Goal: Obtain resource: Download file/media

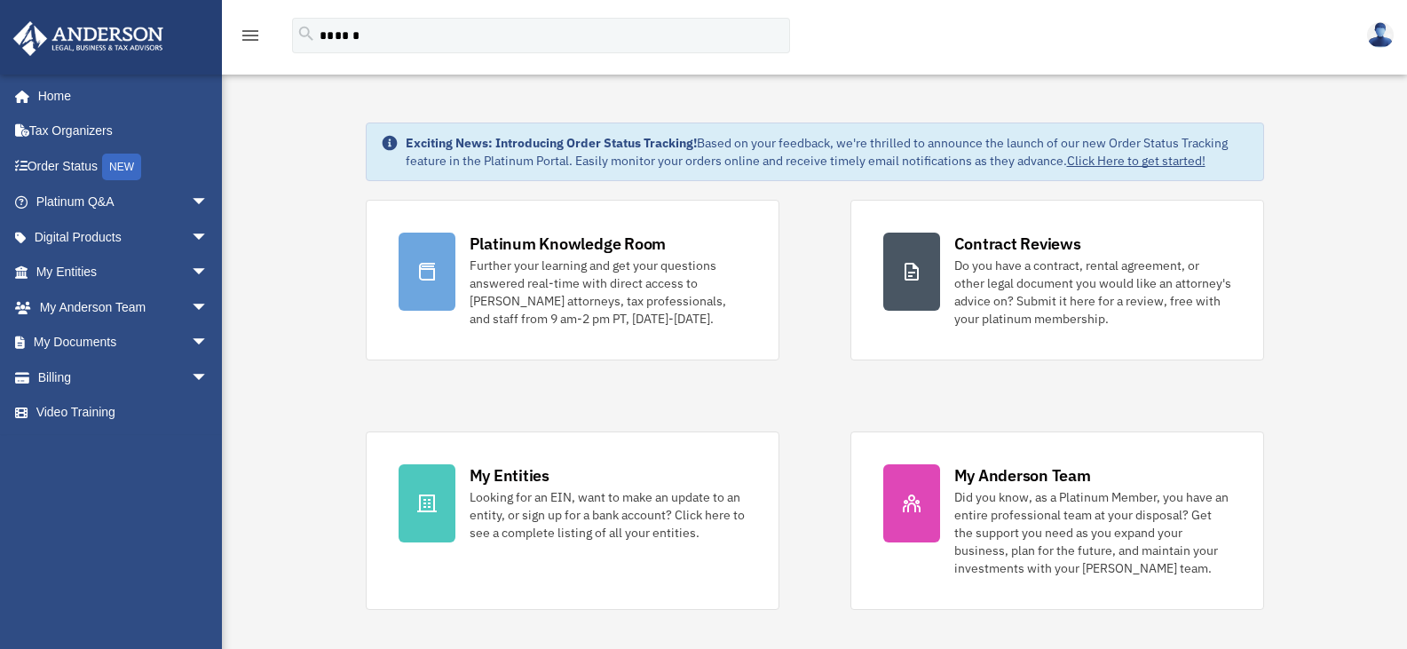
type input "******"
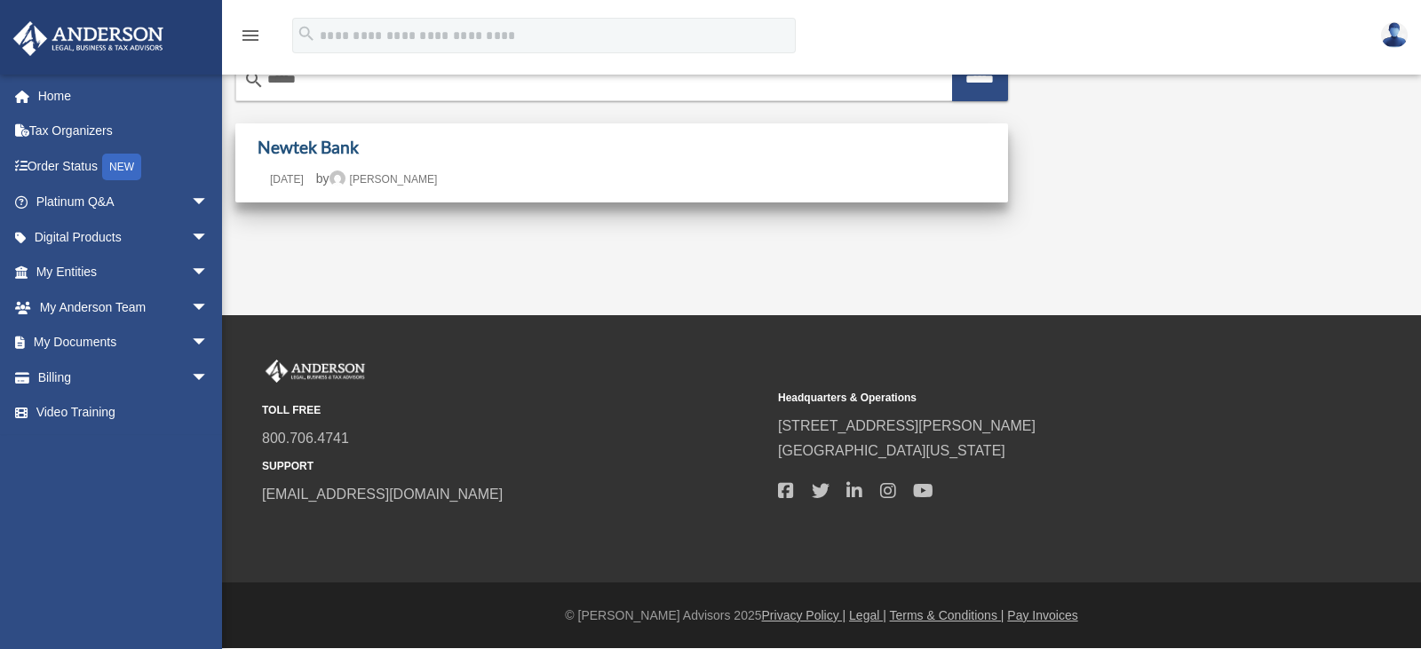
click at [293, 145] on link "Newtek Bank" at bounding box center [307, 147] width 101 height 20
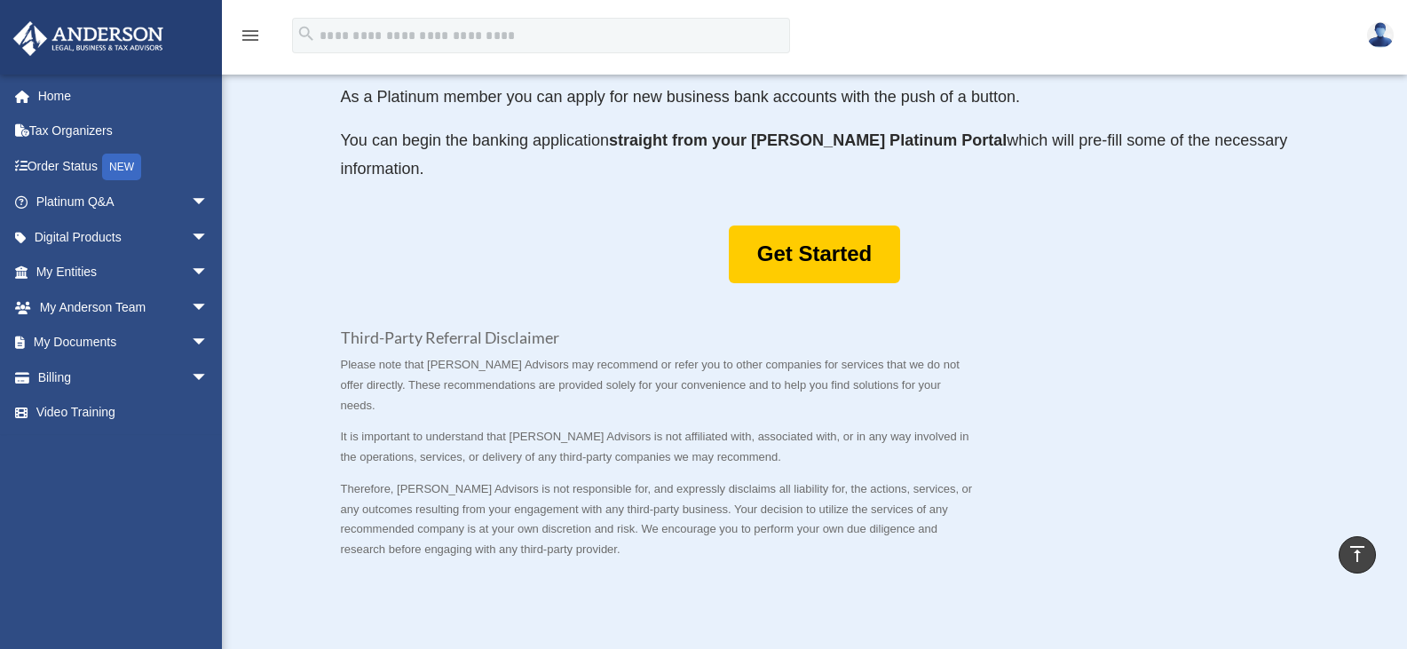
scroll to position [888, 0]
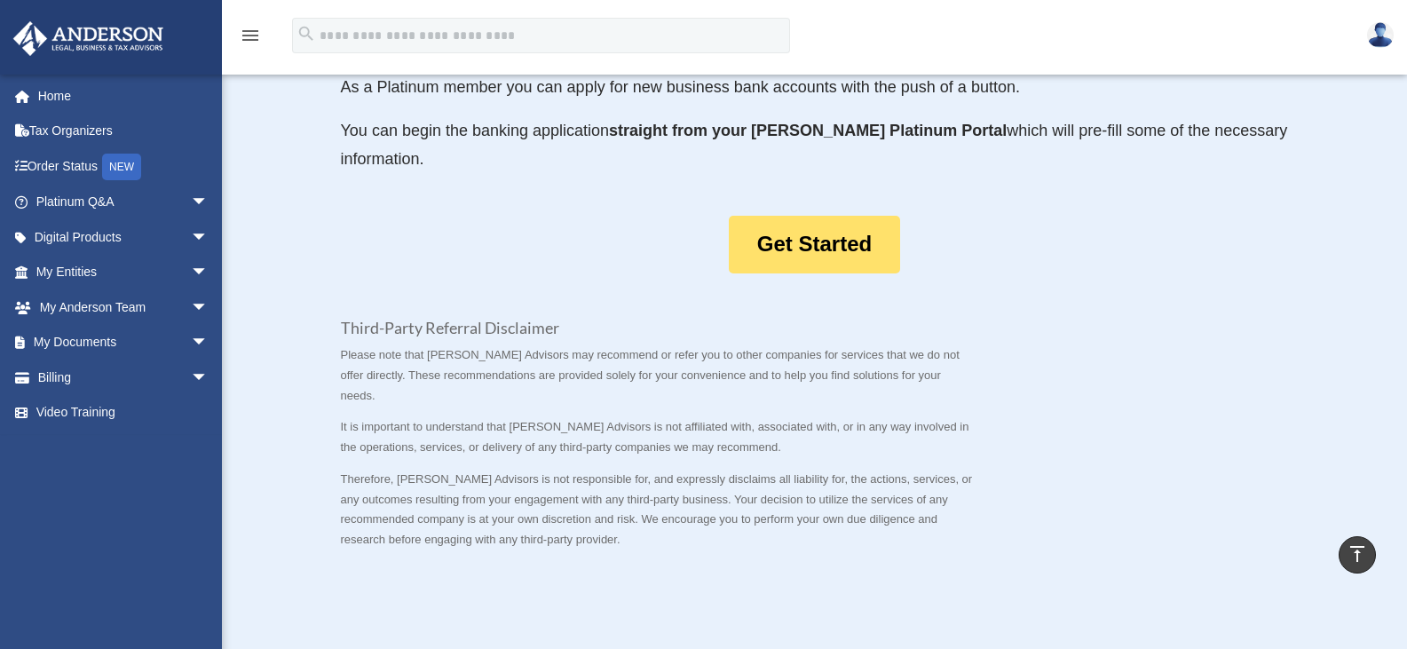
click at [827, 273] on link "Get Started" at bounding box center [814, 245] width 171 height 58
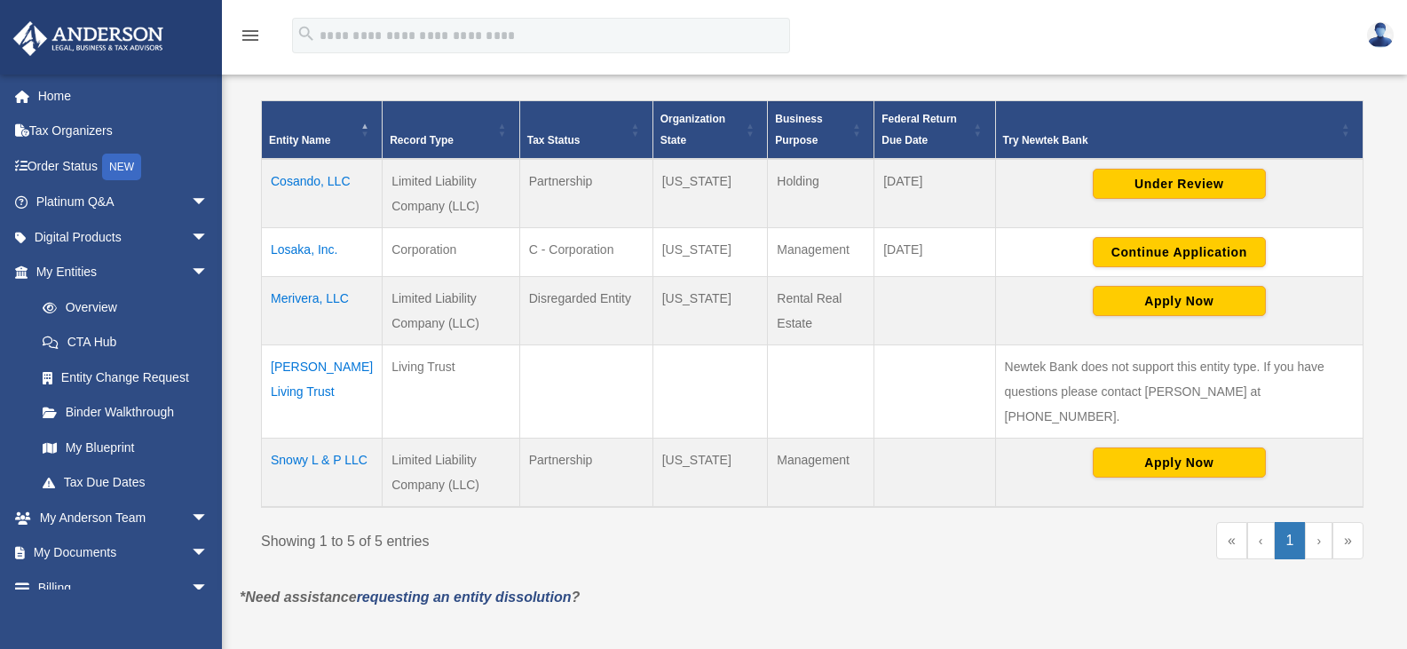
scroll to position [355, 0]
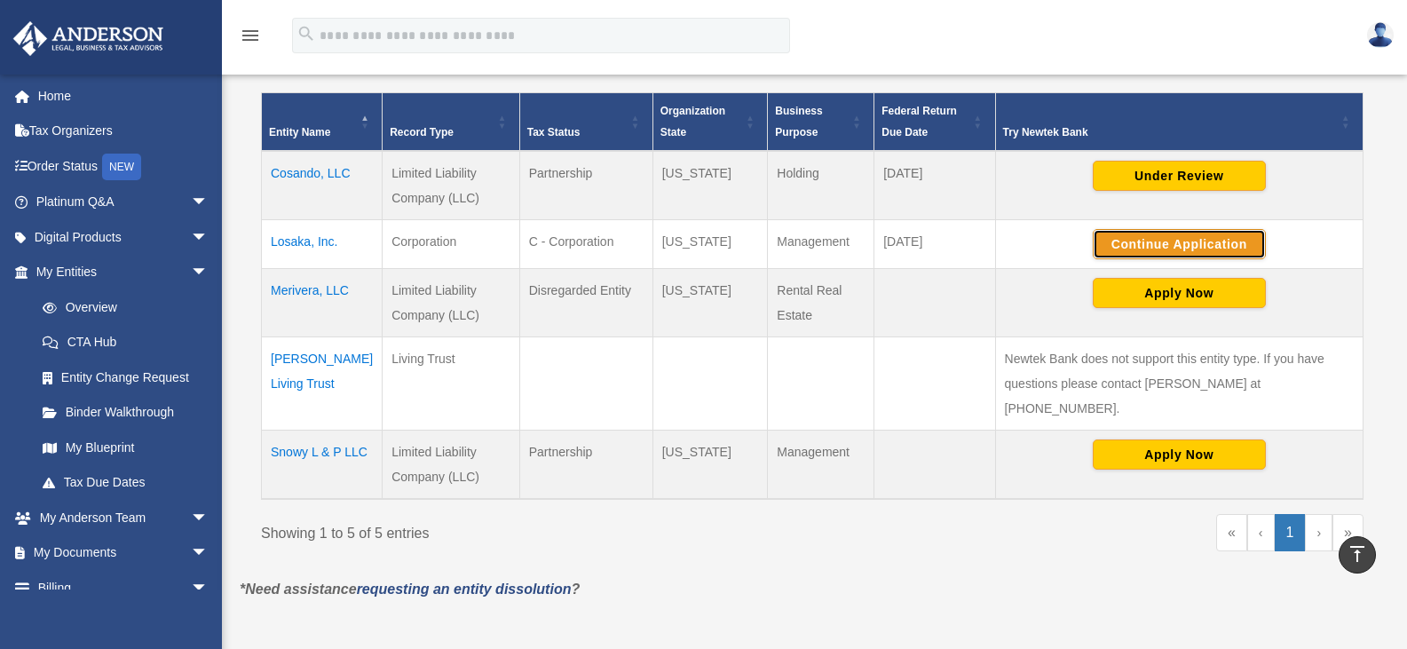
click at [1176, 238] on button "Continue Application" at bounding box center [1179, 244] width 173 height 30
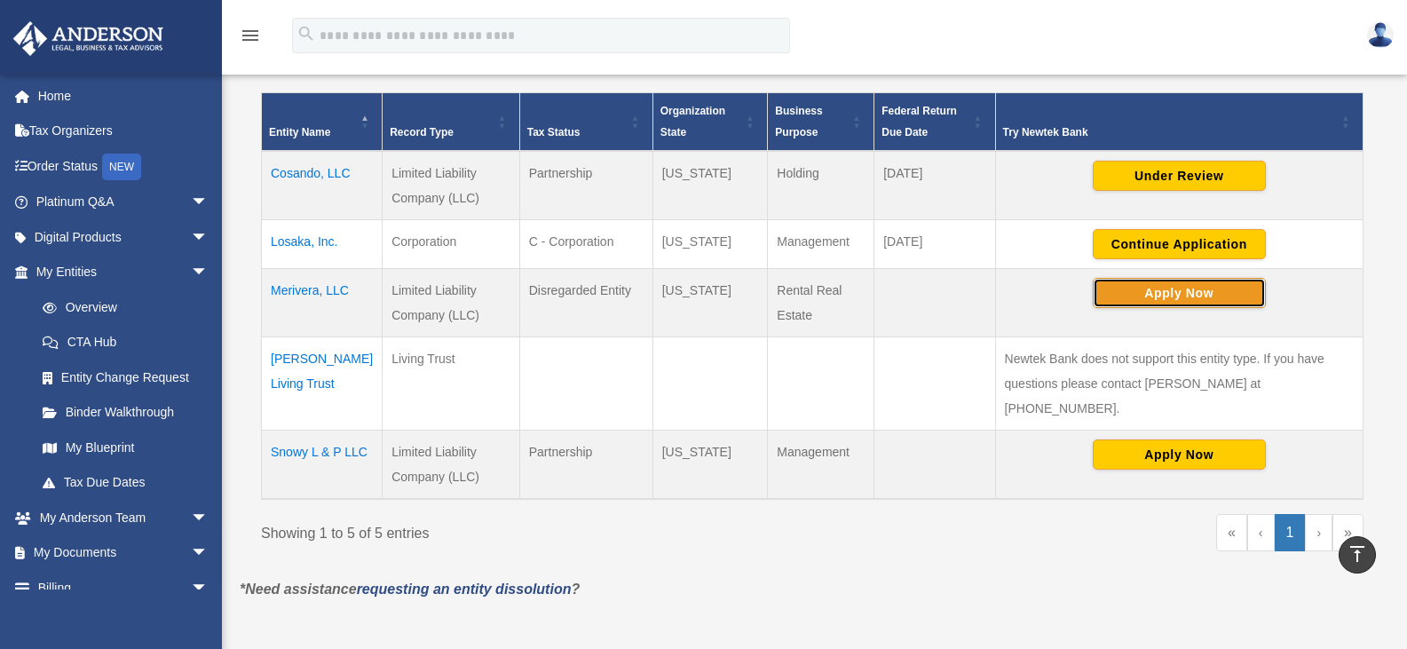
click at [1196, 293] on button "Apply Now" at bounding box center [1179, 293] width 173 height 30
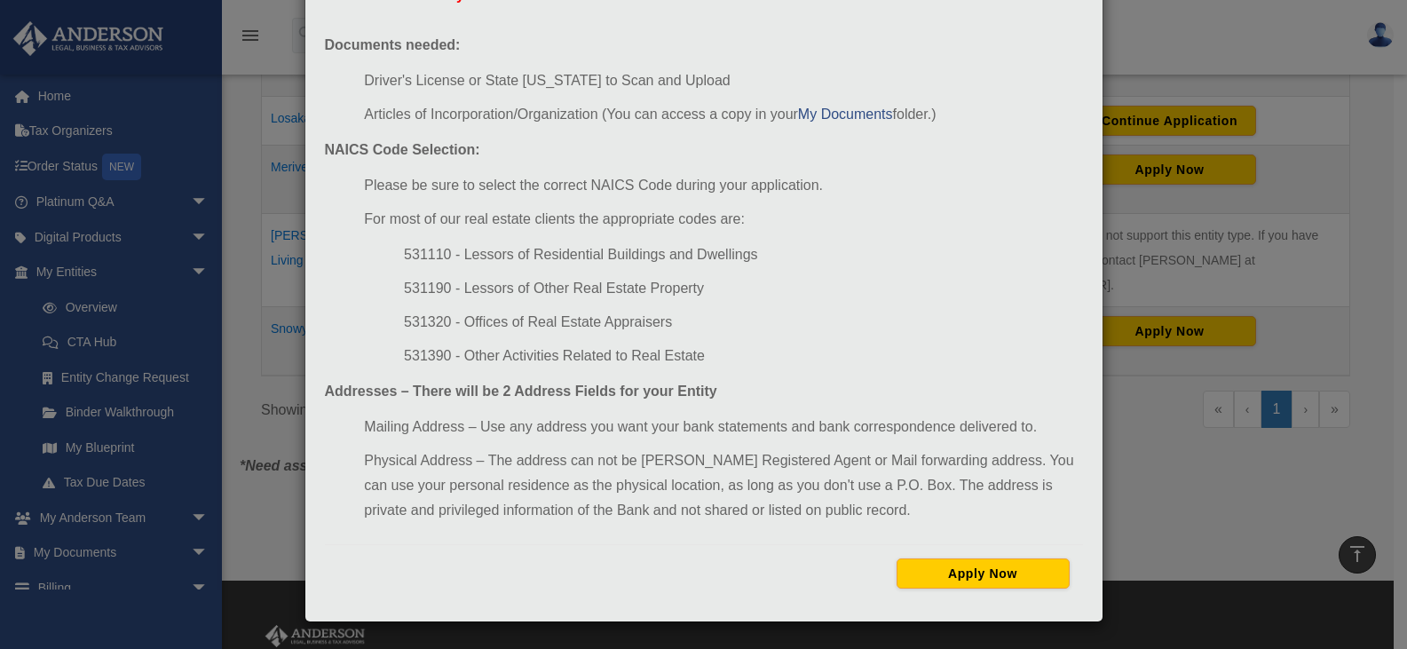
scroll to position [621, 0]
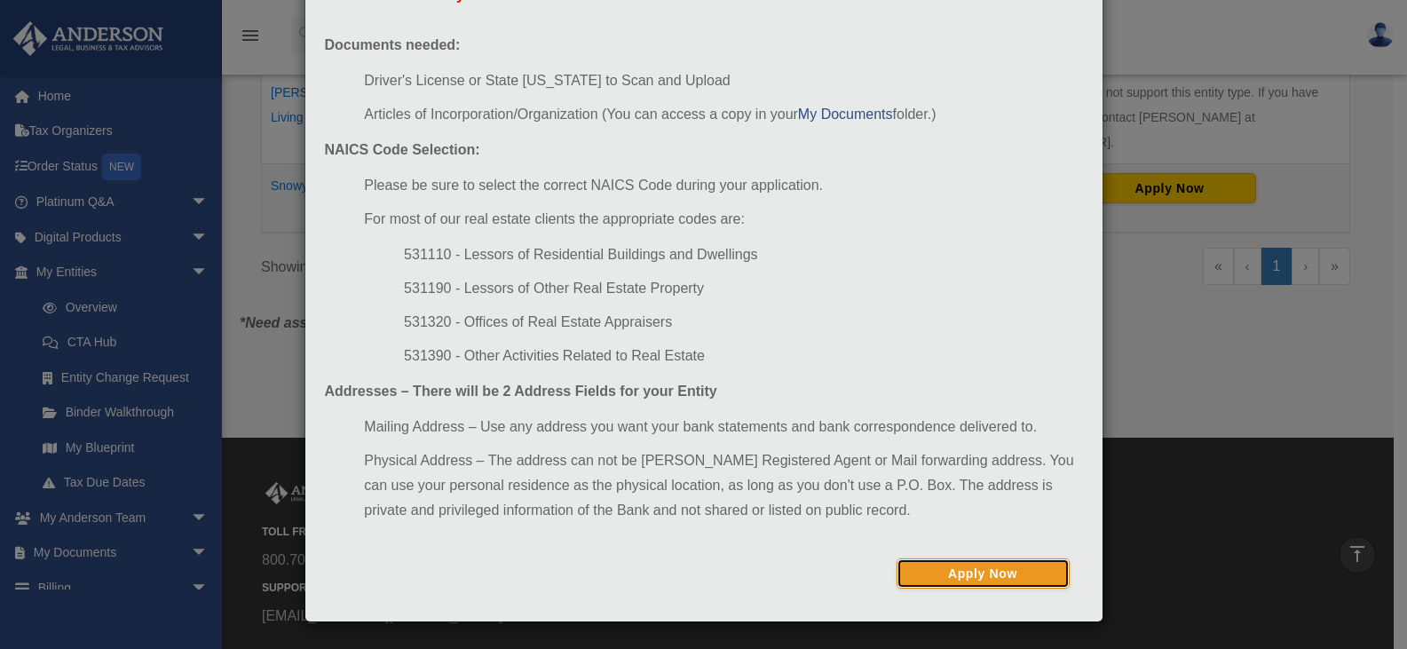
click at [985, 568] on button "Apply Now" at bounding box center [983, 573] width 173 height 30
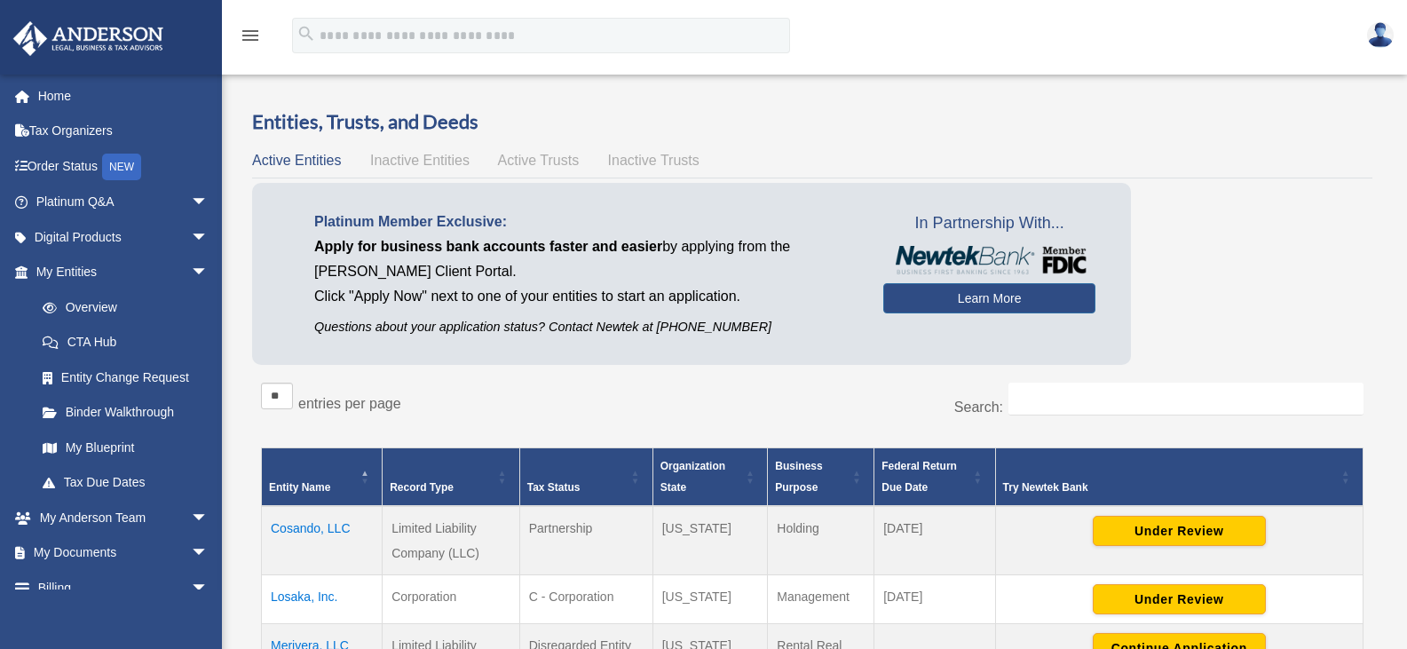
scroll to position [621, 0]
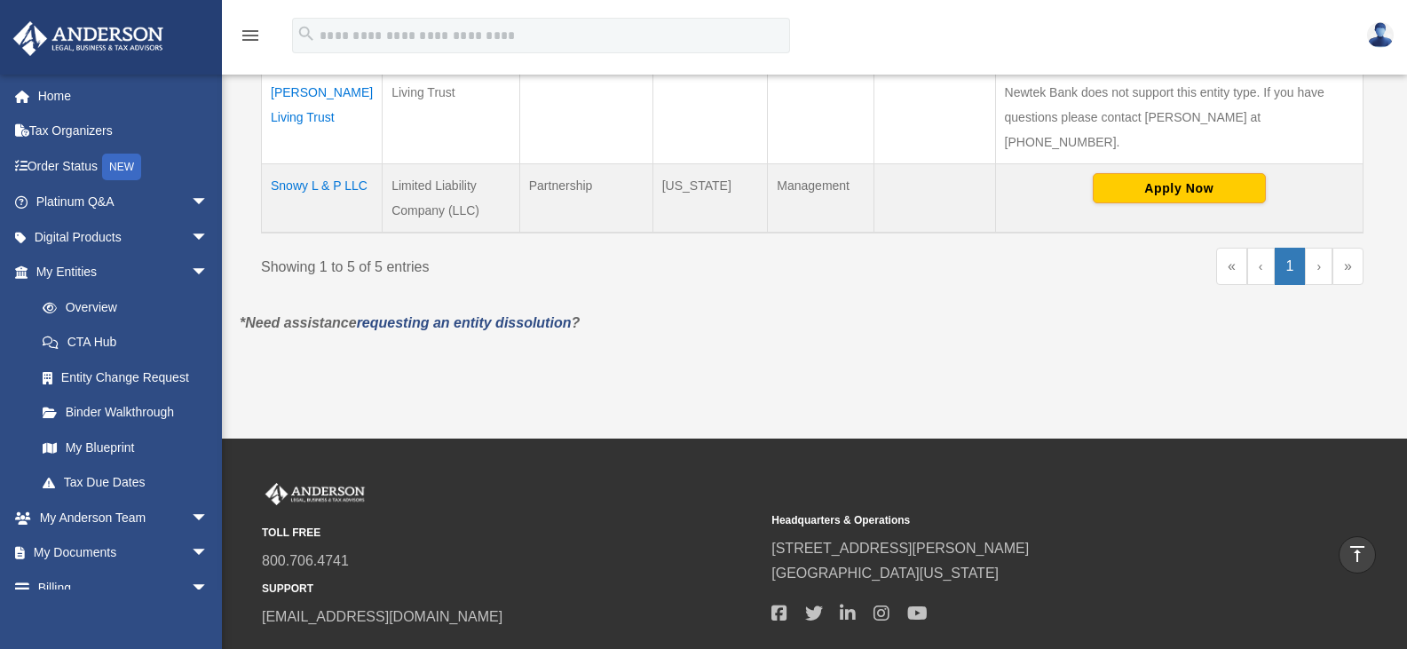
click at [1371, 34] on img at bounding box center [1380, 35] width 27 height 26
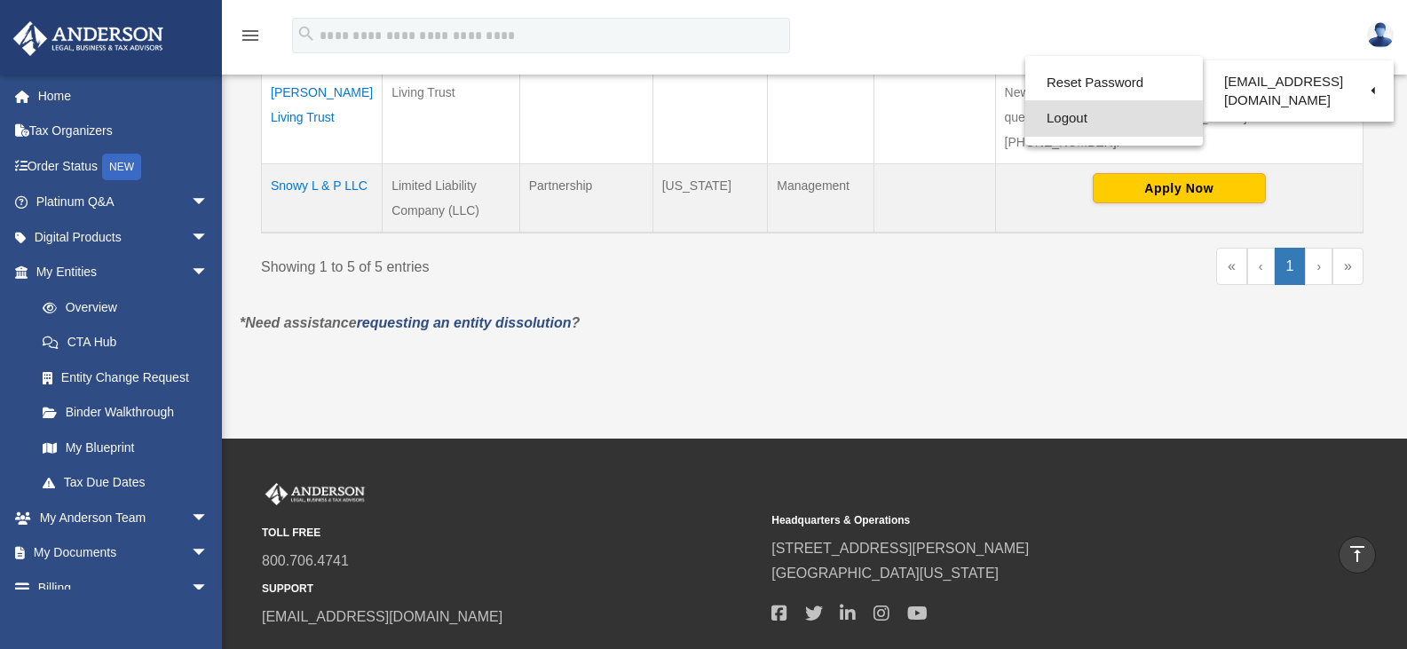
click at [1066, 118] on link "Logout" at bounding box center [1114, 118] width 178 height 36
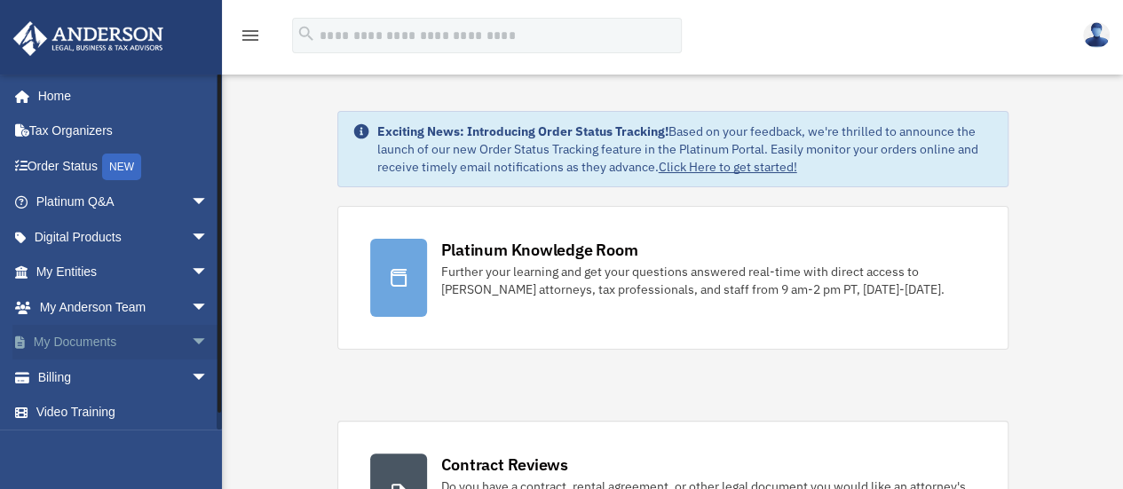
click at [191, 342] on span "arrow_drop_down" at bounding box center [209, 343] width 36 height 36
click at [191, 342] on span "arrow_drop_up" at bounding box center [209, 343] width 36 height 36
click at [123, 342] on link "My Documents arrow_drop_down" at bounding box center [123, 343] width 223 height 36
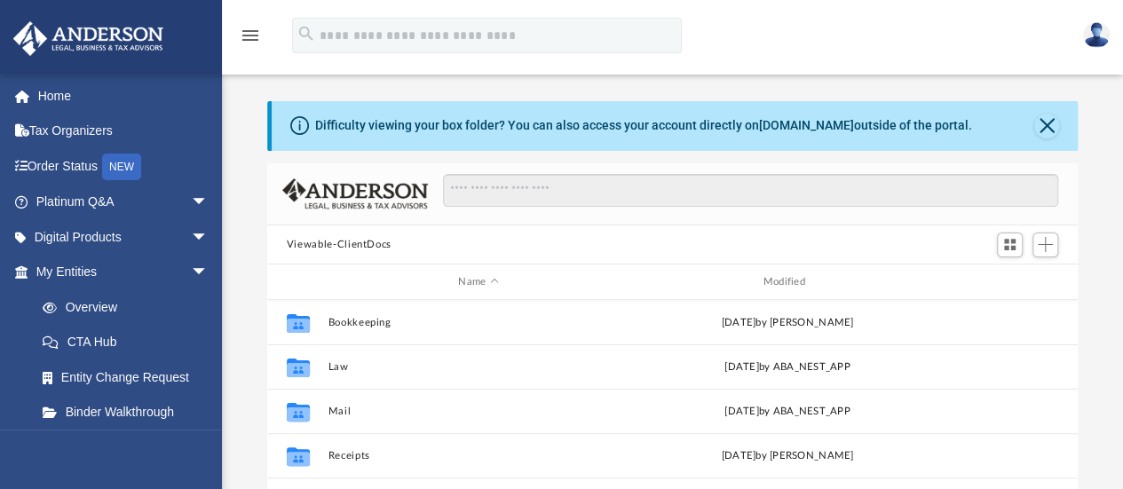
scroll to position [390, 797]
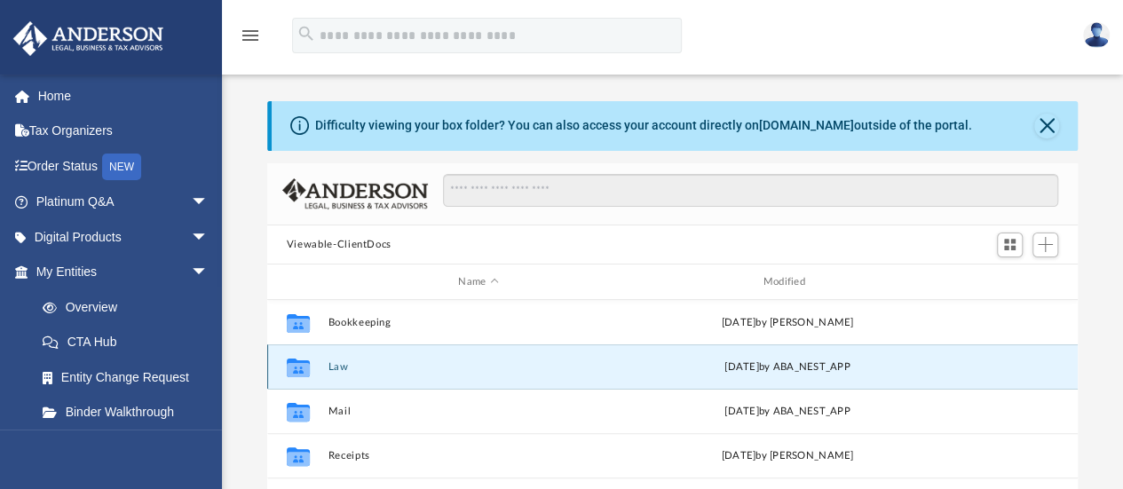
click at [373, 367] on button "Law" at bounding box center [478, 367] width 301 height 12
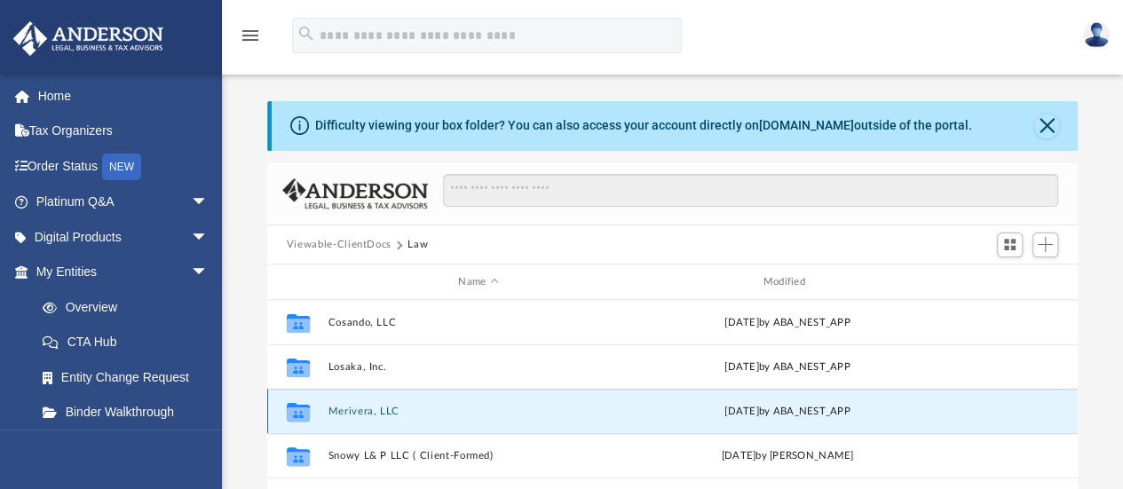
click at [395, 409] on button "Merivera, LLC" at bounding box center [478, 412] width 301 height 12
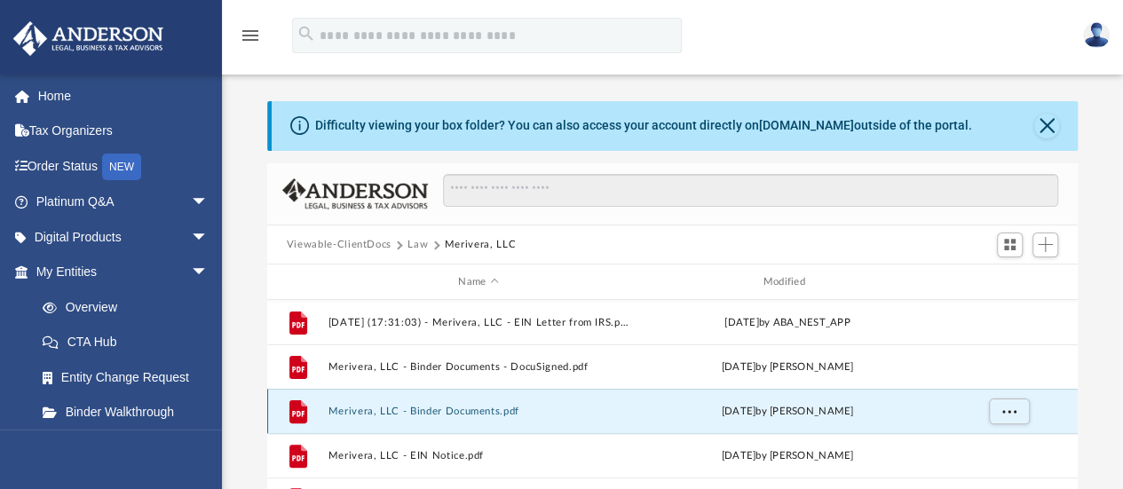
click at [395, 409] on button "Merivera, LLC - Binder Documents.pdf" at bounding box center [478, 412] width 301 height 12
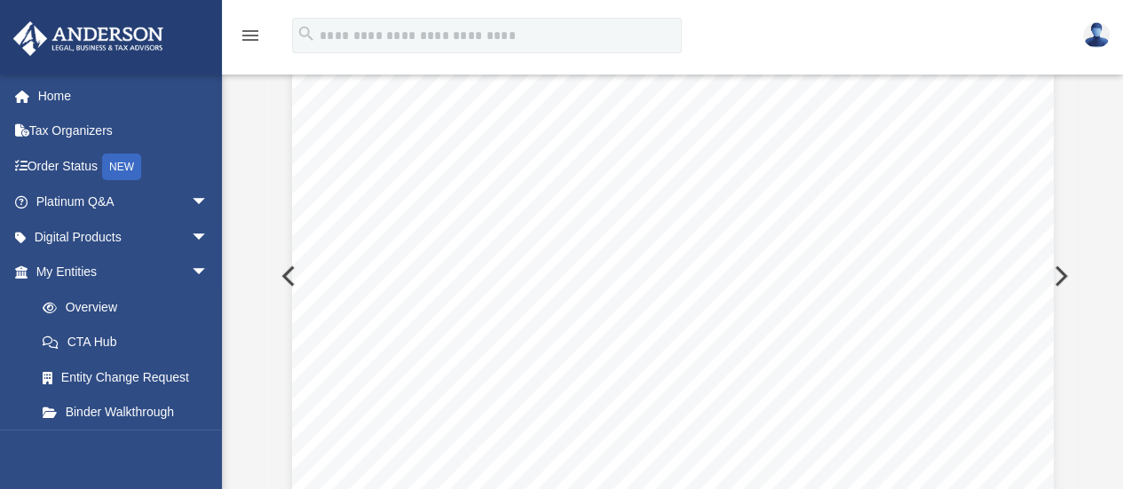
scroll to position [178, 0]
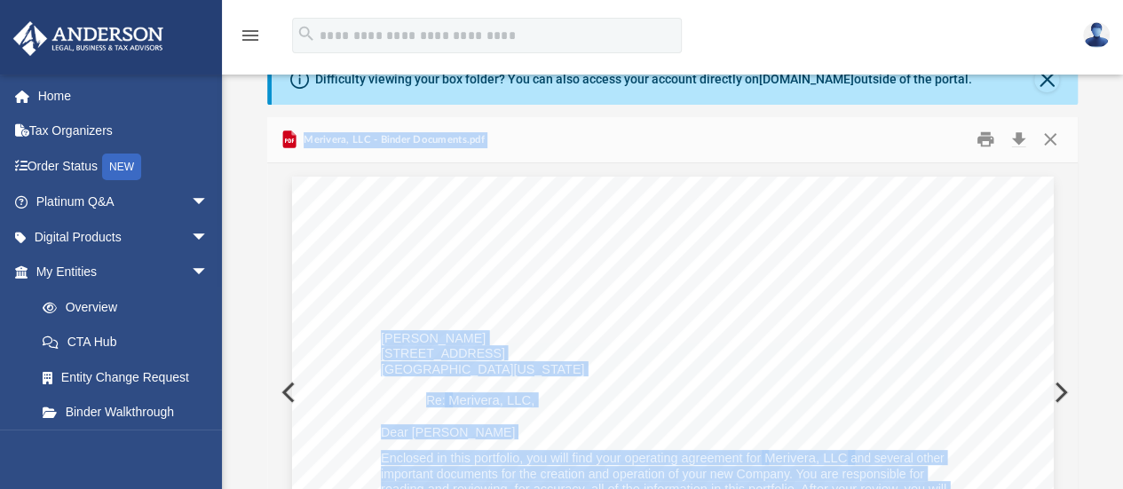
scroll to position [1, 0]
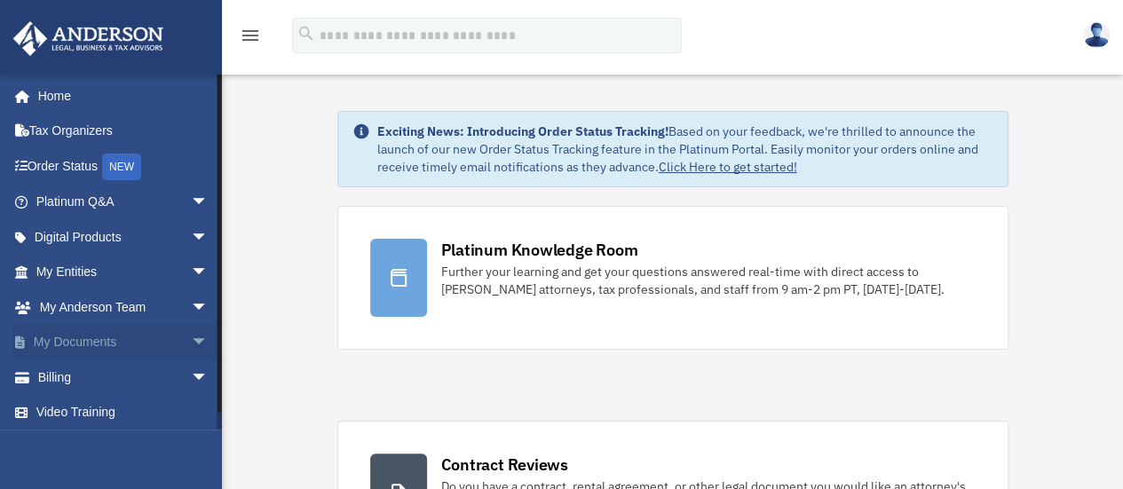
click at [191, 340] on span "arrow_drop_down" at bounding box center [209, 343] width 36 height 36
click at [191, 344] on span "arrow_drop_up" at bounding box center [209, 343] width 36 height 36
click at [104, 344] on link "My Documents arrow_drop_down" at bounding box center [123, 343] width 223 height 36
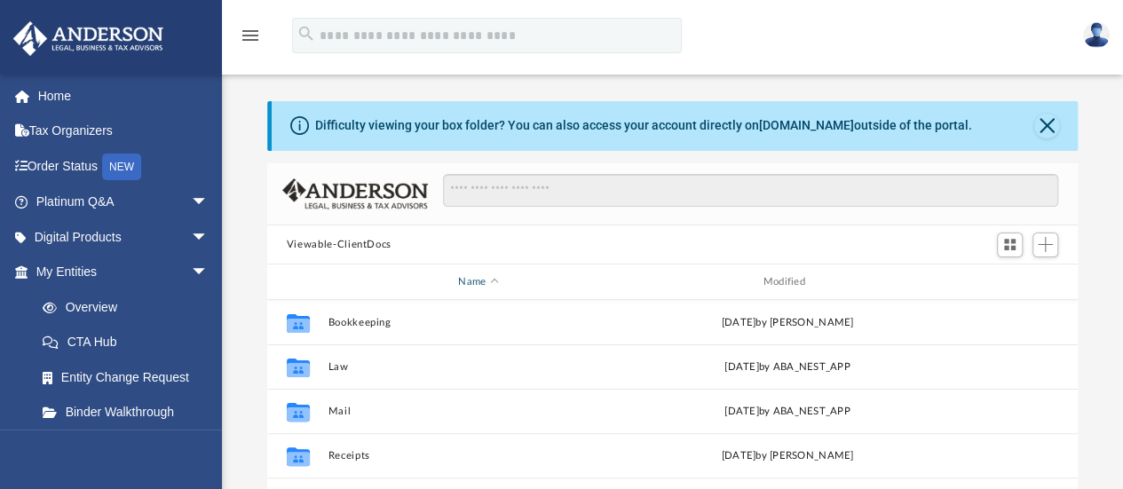
scroll to position [390, 797]
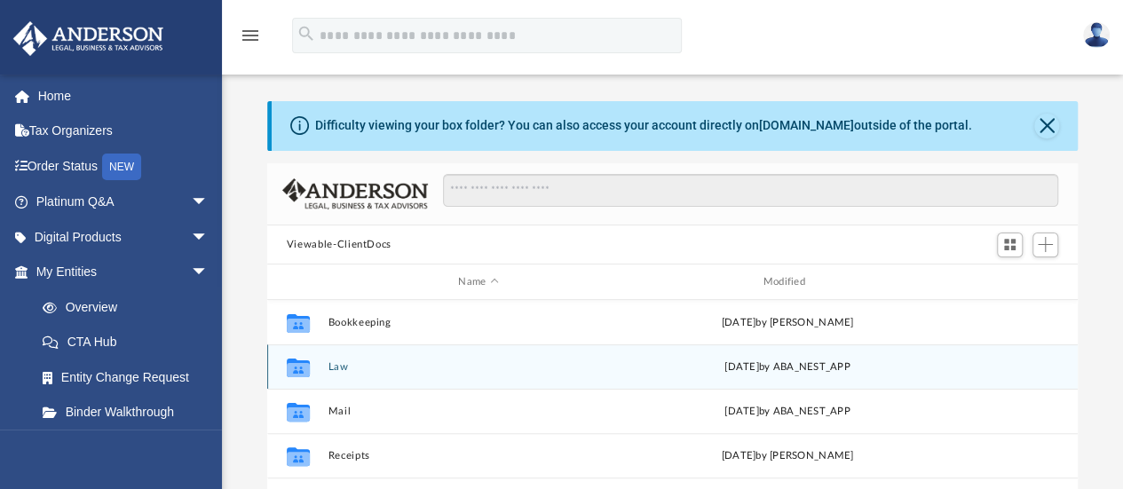
click at [363, 366] on button "Law" at bounding box center [478, 367] width 301 height 12
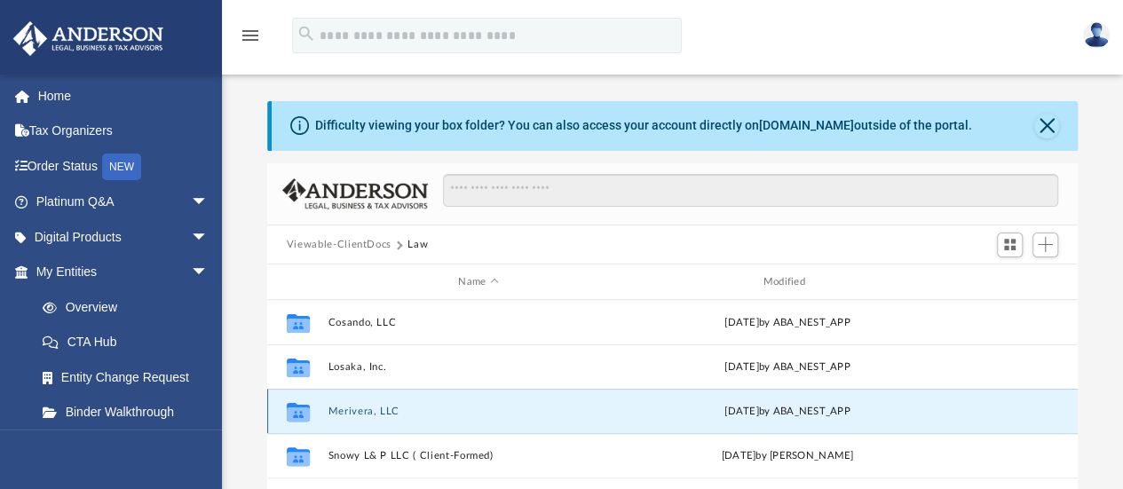
click at [382, 416] on button "Merivera, LLC" at bounding box center [478, 412] width 301 height 12
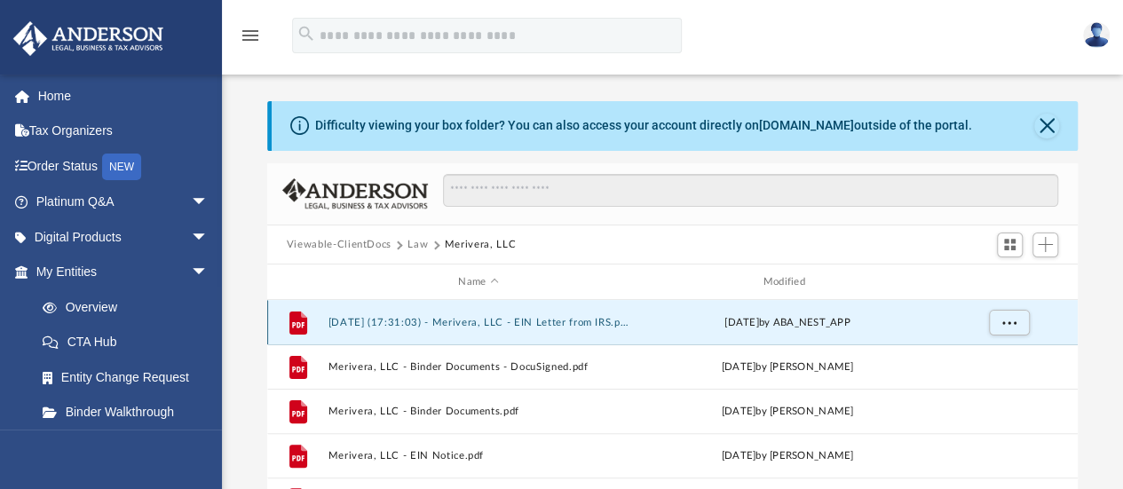
click at [556, 321] on button "[DATE] (17:31:03) - Merivera, LLC - EIN Letter from IRS.pdf" at bounding box center [478, 323] width 301 height 12
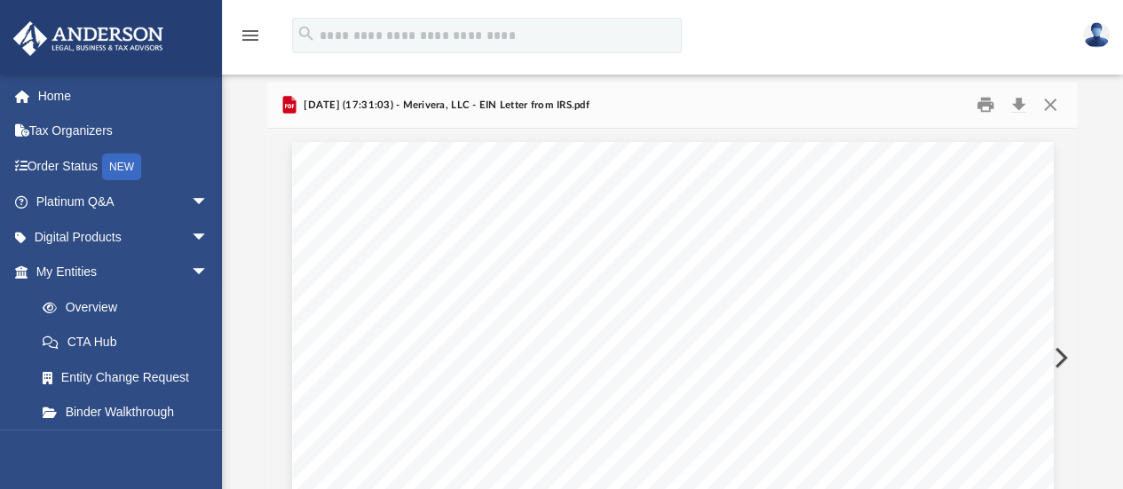
scroll to position [0, 0]
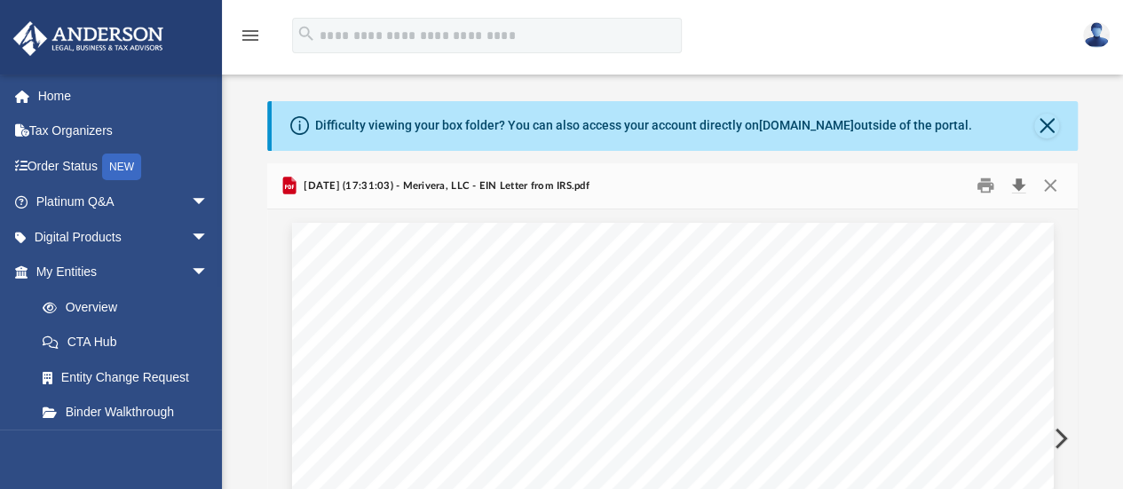
click at [1020, 180] on button "Download" at bounding box center [1018, 186] width 32 height 28
click at [1021, 181] on button "Download" at bounding box center [1018, 186] width 32 height 28
click at [1100, 37] on img at bounding box center [1096, 35] width 27 height 26
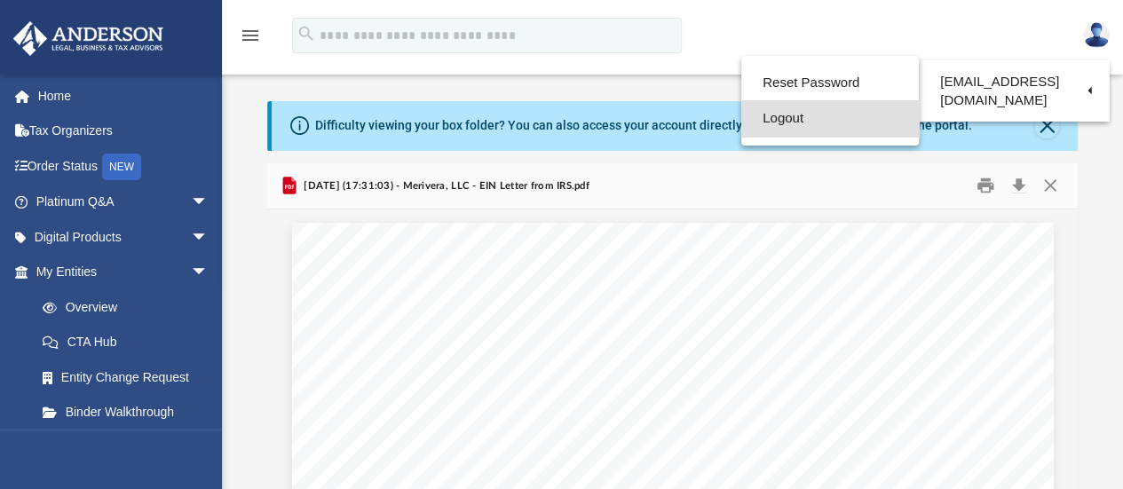
click at [790, 125] on link "Logout" at bounding box center [830, 118] width 178 height 36
